Goal: Task Accomplishment & Management: Use online tool/utility

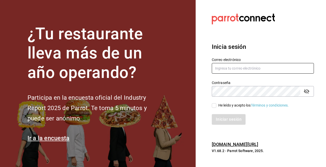
click at [249, 64] on input "text" at bounding box center [263, 68] width 102 height 11
type input "[EMAIL_ADDRESS][DOMAIN_NAME]"
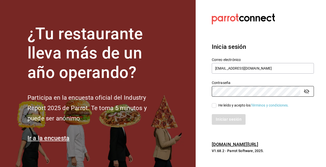
click at [238, 104] on div "He leído y acepto los Términos y condiciones." at bounding box center [254, 104] width 71 height 5
click at [217, 104] on input "He leído y acepto los Términos y condiciones." at bounding box center [214, 105] width 5 height 5
checkbox input "true"
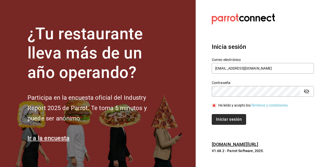
click at [233, 121] on button "Iniciar sesión" at bounding box center [229, 119] width 34 height 11
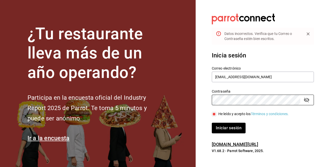
click at [145, 104] on div "¿Tu restaurante lleva más de un año operando? Participa en la encuesta oficial …" at bounding box center [163, 83] width 326 height 167
click at [212, 122] on button "Iniciar sesión" at bounding box center [229, 127] width 34 height 11
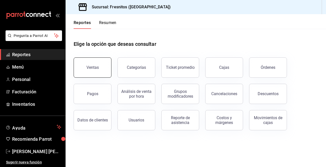
click at [95, 69] on div "Ventas" at bounding box center [93, 67] width 12 height 5
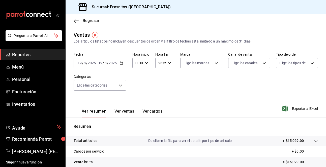
click at [121, 65] on div "2025-08-19 19 / 8 / 2025 - 2025-08-19 19 / 8 / 2025" at bounding box center [100, 63] width 53 height 11
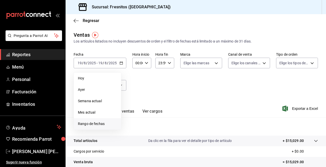
click at [105, 123] on span "Rango de fechas" at bounding box center [97, 123] width 39 height 5
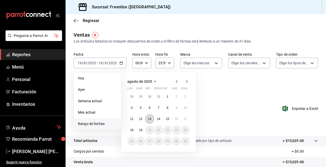
click at [151, 120] on abbr "13" at bounding box center [149, 119] width 3 height 4
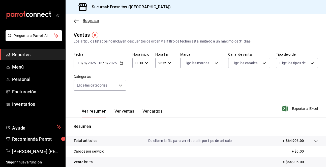
click at [77, 21] on icon "button" at bounding box center [76, 20] width 5 height 5
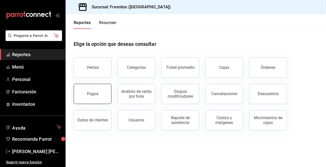
click at [102, 90] on button "Pagos" at bounding box center [93, 94] width 38 height 20
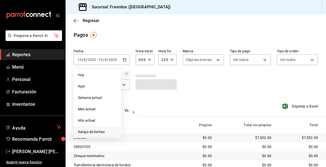
click at [107, 130] on span "Rango de fechas" at bounding box center [97, 131] width 39 height 5
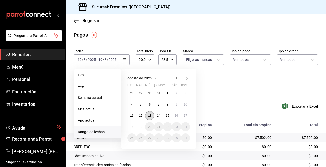
click at [151, 114] on abbr "13" at bounding box center [149, 116] width 3 height 4
click at [151, 114] on div "Ver resumen Ver pagos Exportar a Excel" at bounding box center [196, 109] width 261 height 27
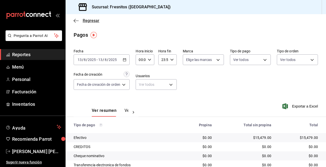
click at [76, 23] on icon "button" at bounding box center [76, 20] width 5 height 5
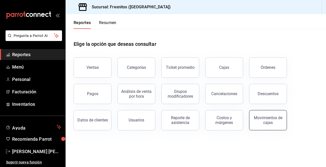
click at [268, 121] on div "Movimientos de cajas" at bounding box center [268, 120] width 31 height 10
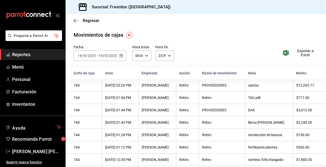
click at [121, 55] on \(Stroke\) "button" at bounding box center [121, 55] width 3 height 3
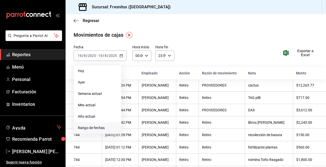
click at [93, 128] on span "Rango de fechas" at bounding box center [97, 127] width 39 height 5
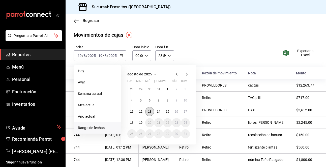
click at [150, 110] on abbr "13" at bounding box center [149, 112] width 3 height 4
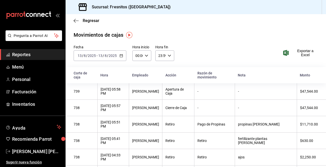
click at [118, 56] on div "2025-08-13 13 / 8 / 2025 - 2025-08-13 13 / 8 / 2025" at bounding box center [100, 55] width 53 height 11
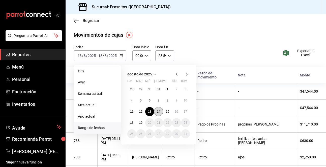
click at [158, 113] on button "14" at bounding box center [158, 111] width 9 height 9
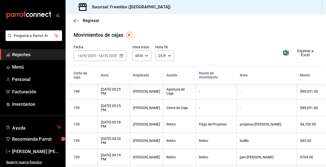
click at [121, 56] on icon "button" at bounding box center [122, 56] width 4 height 4
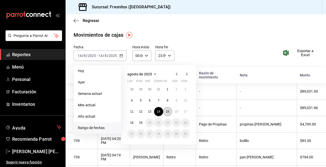
click at [168, 114] on button "15" at bounding box center [167, 111] width 9 height 9
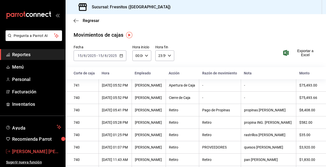
click at [18, 151] on span "Francisco A Cortes Castro" at bounding box center [36, 151] width 49 height 7
